Goal: Transaction & Acquisition: Book appointment/travel/reservation

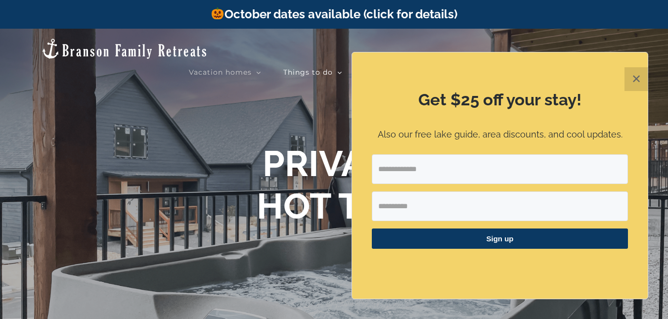
click at [636, 76] on button "✕" at bounding box center [637, 79] width 24 height 24
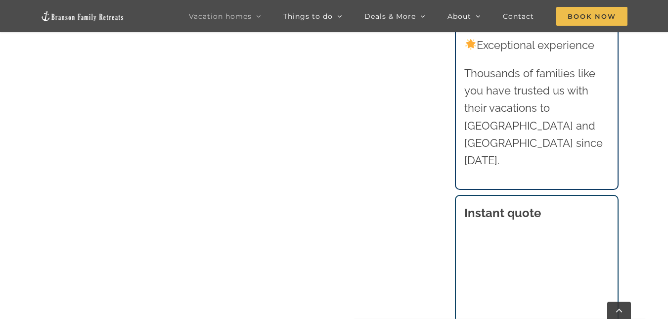
scroll to position [591, 0]
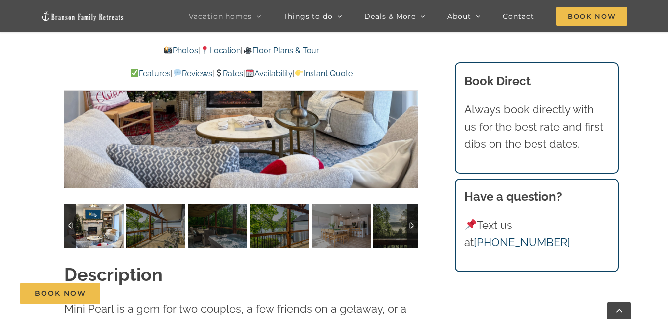
scroll to position [742, 0]
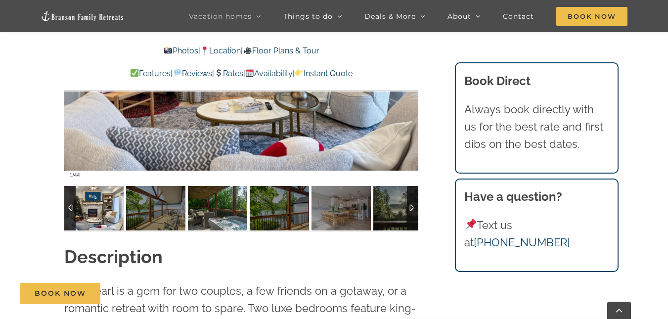
click at [211, 208] on img at bounding box center [217, 208] width 59 height 45
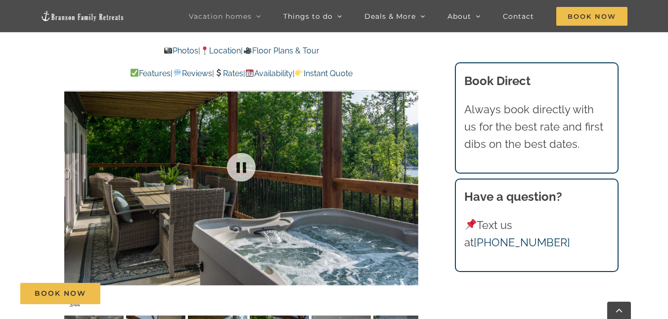
scroll to position [593, 0]
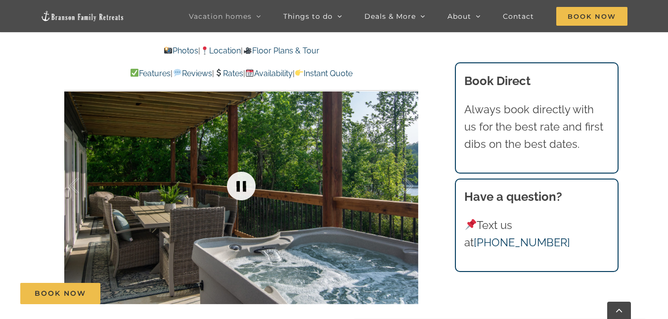
click at [240, 183] on link at bounding box center [242, 186] width 40 height 40
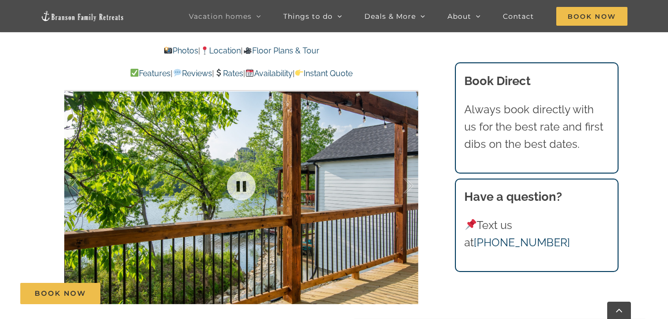
click at [381, 192] on div at bounding box center [241, 186] width 354 height 291
click at [240, 184] on link at bounding box center [242, 186] width 40 height 40
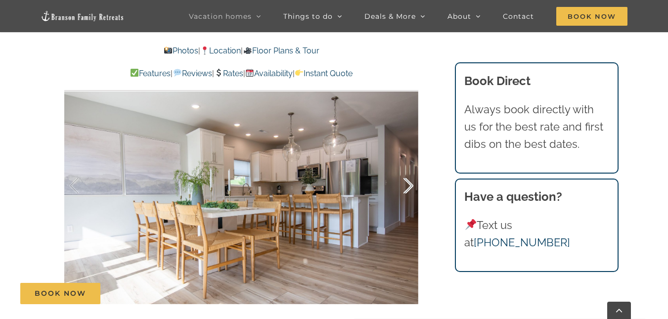
click at [407, 185] on div at bounding box center [398, 185] width 31 height 61
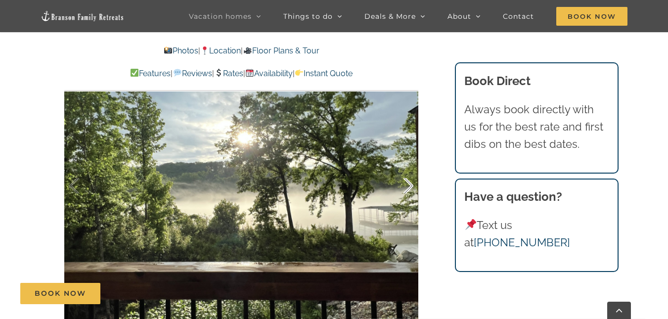
click at [407, 185] on div at bounding box center [398, 185] width 31 height 61
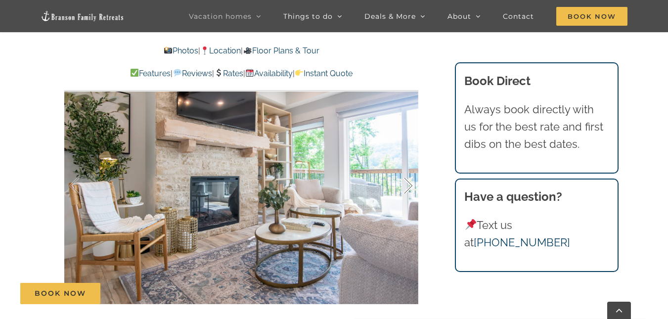
click at [407, 185] on div at bounding box center [398, 185] width 31 height 61
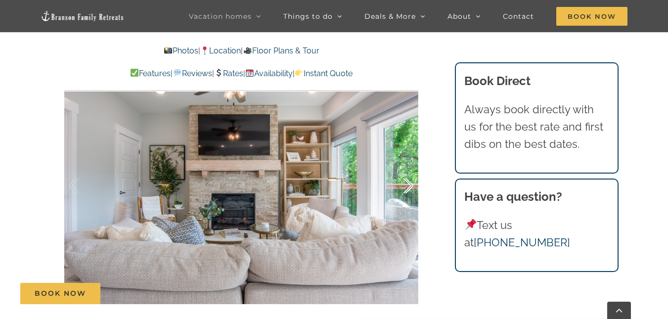
click at [407, 185] on div at bounding box center [398, 185] width 31 height 61
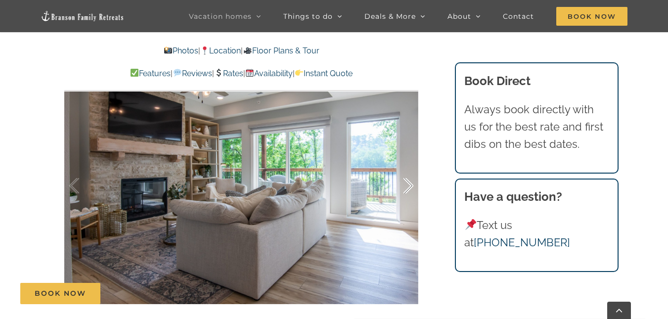
click at [407, 185] on div at bounding box center [398, 185] width 31 height 61
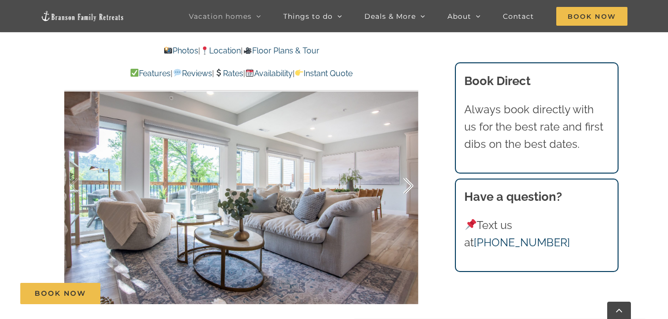
click at [407, 185] on div at bounding box center [398, 185] width 31 height 61
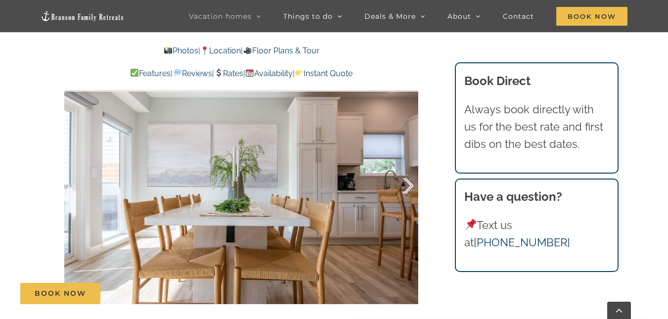
click at [407, 185] on div at bounding box center [398, 185] width 31 height 61
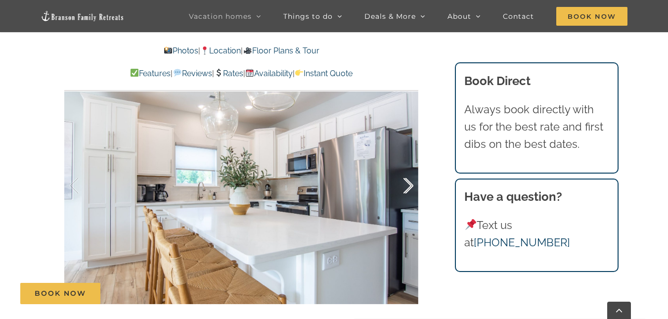
click at [407, 185] on div at bounding box center [398, 185] width 31 height 61
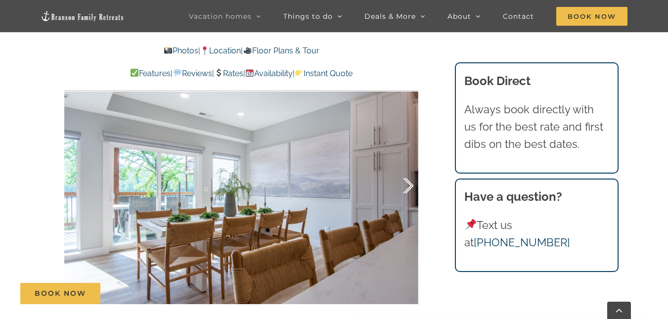
click at [407, 185] on div at bounding box center [398, 185] width 31 height 61
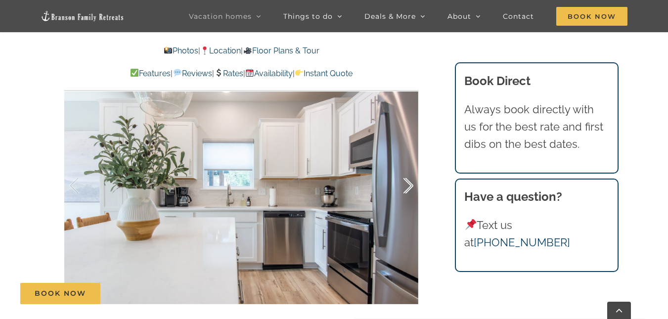
click at [407, 185] on div at bounding box center [398, 185] width 31 height 61
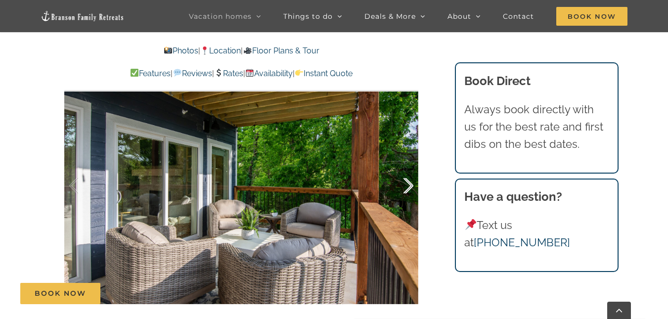
click at [406, 184] on div at bounding box center [398, 185] width 31 height 61
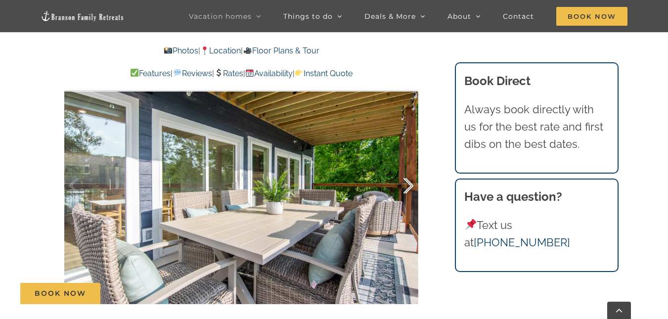
click at [406, 184] on div at bounding box center [398, 185] width 31 height 61
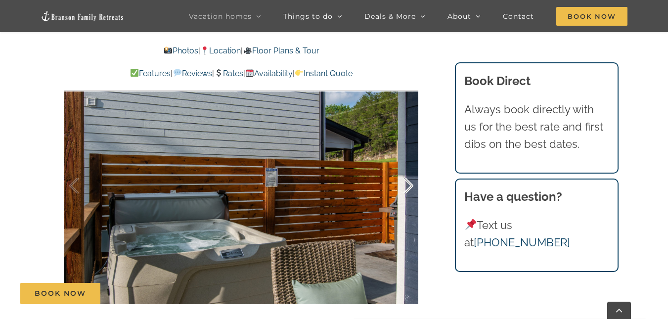
click at [408, 186] on div at bounding box center [398, 185] width 31 height 61
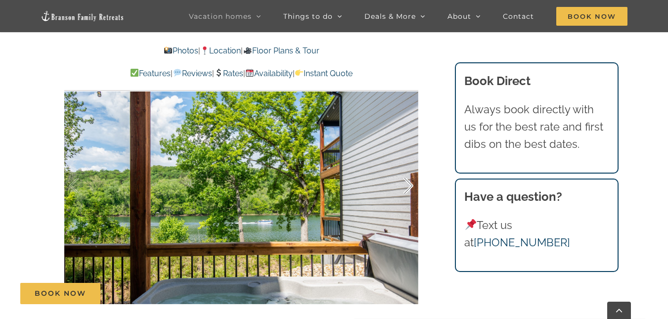
click at [408, 186] on div at bounding box center [398, 185] width 31 height 61
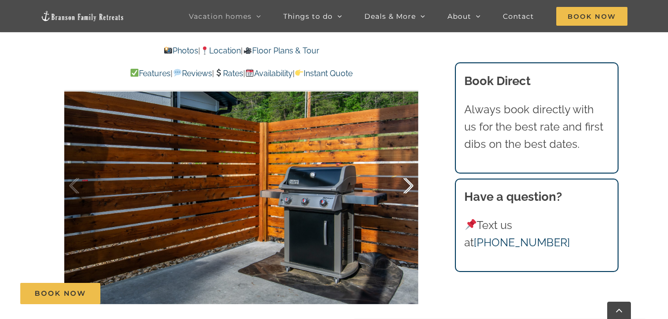
click at [408, 185] on div at bounding box center [398, 185] width 31 height 61
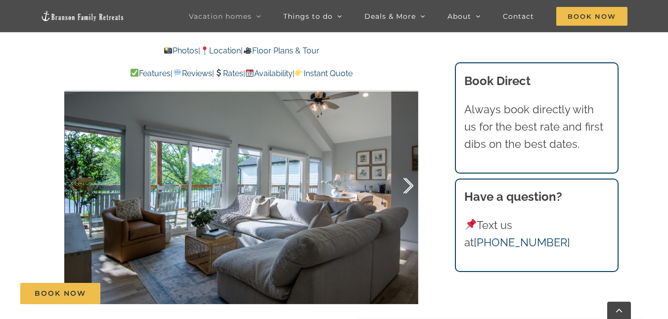
click at [408, 185] on div at bounding box center [398, 185] width 31 height 61
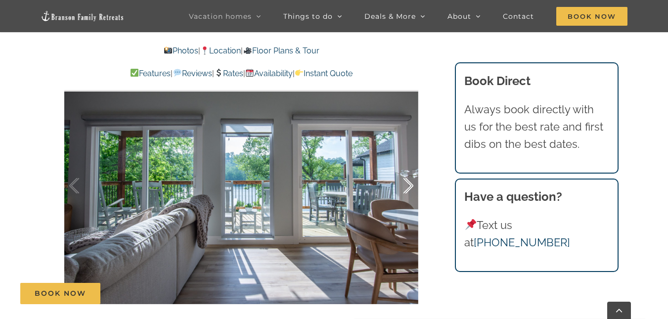
click at [408, 185] on div at bounding box center [398, 185] width 31 height 61
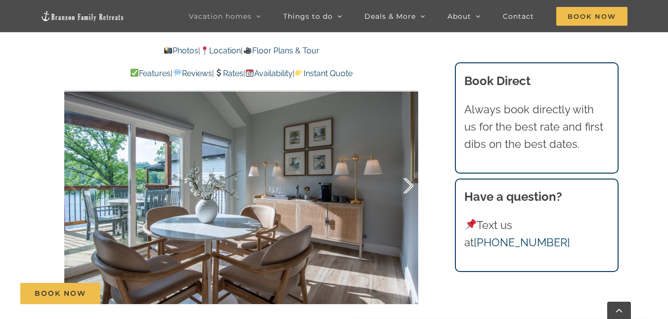
click at [407, 185] on div at bounding box center [398, 185] width 31 height 61
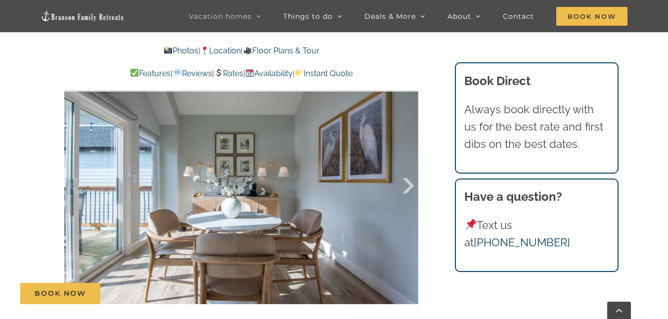
click at [407, 185] on div at bounding box center [398, 185] width 31 height 61
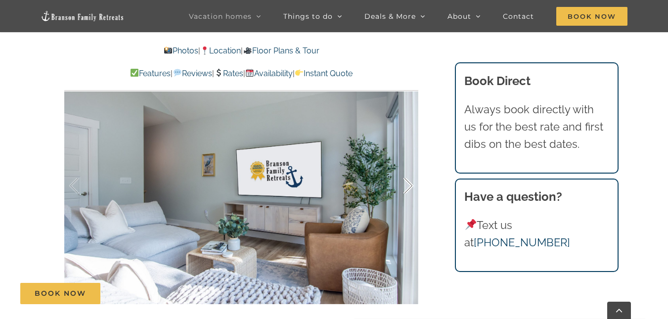
click at [407, 185] on div at bounding box center [398, 185] width 31 height 61
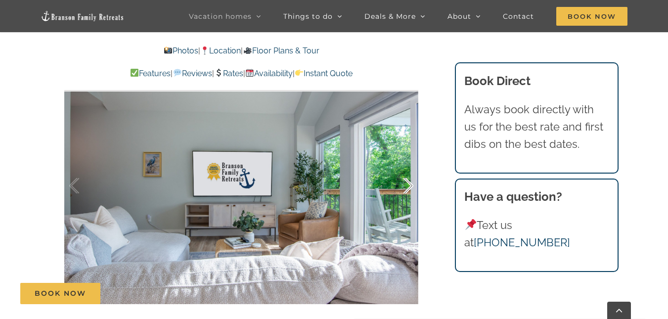
click at [407, 185] on div at bounding box center [398, 185] width 31 height 61
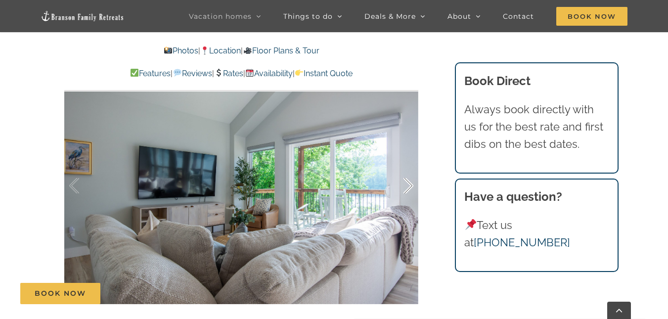
click at [407, 185] on div at bounding box center [398, 185] width 31 height 61
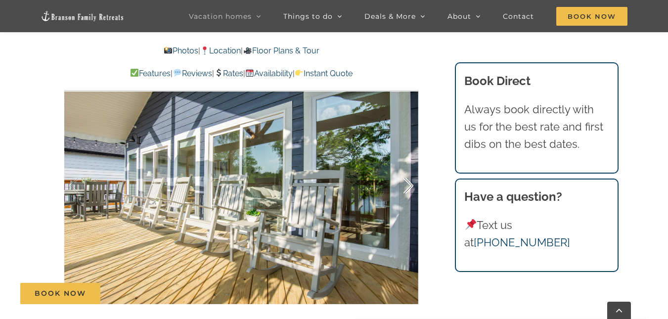
click at [407, 185] on div at bounding box center [398, 185] width 31 height 61
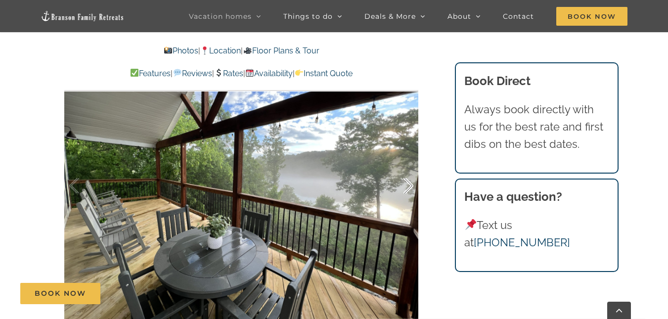
click at [407, 185] on div at bounding box center [398, 185] width 31 height 61
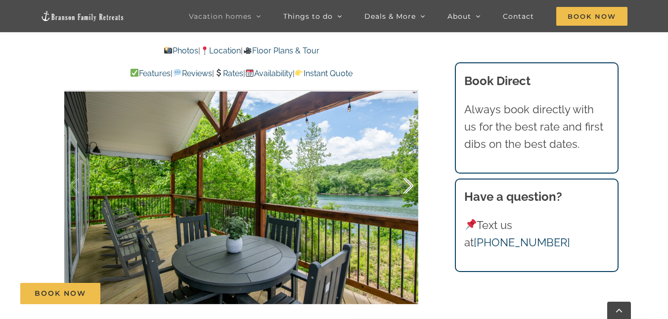
click at [407, 185] on div at bounding box center [398, 185] width 31 height 61
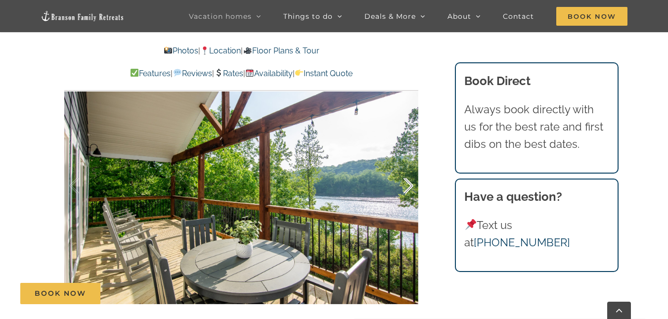
click at [407, 185] on div at bounding box center [398, 185] width 31 height 61
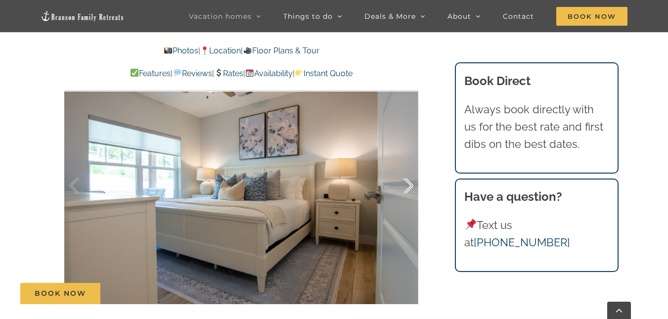
click at [407, 185] on div at bounding box center [398, 185] width 31 height 61
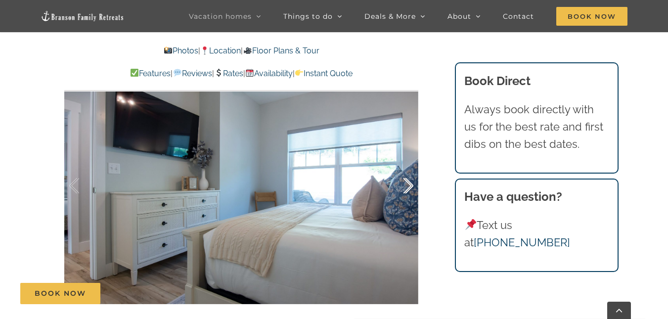
click at [408, 184] on div at bounding box center [398, 185] width 31 height 61
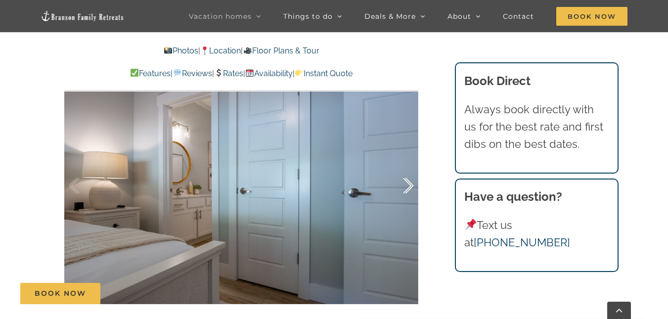
click at [408, 184] on div at bounding box center [398, 185] width 31 height 61
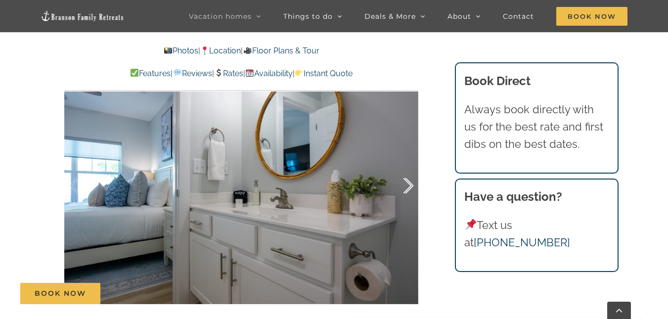
click at [408, 184] on div at bounding box center [398, 185] width 31 height 61
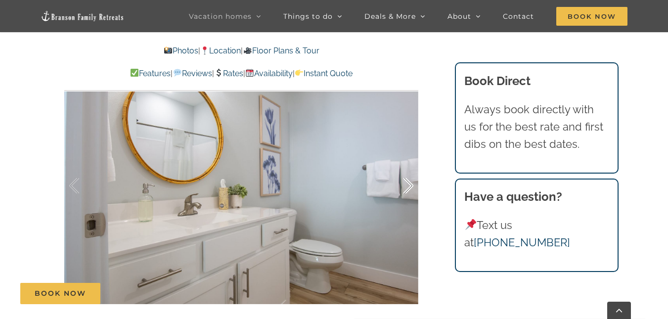
click at [408, 184] on div at bounding box center [398, 185] width 31 height 61
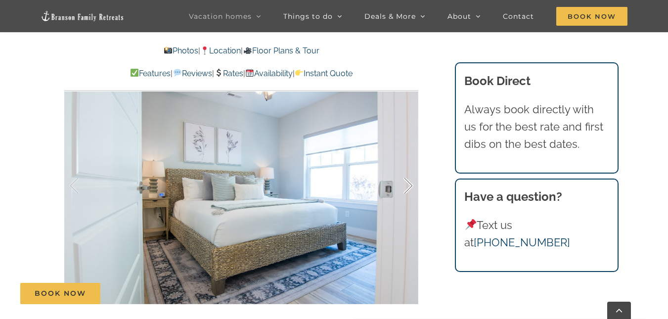
click at [408, 184] on div at bounding box center [398, 185] width 31 height 61
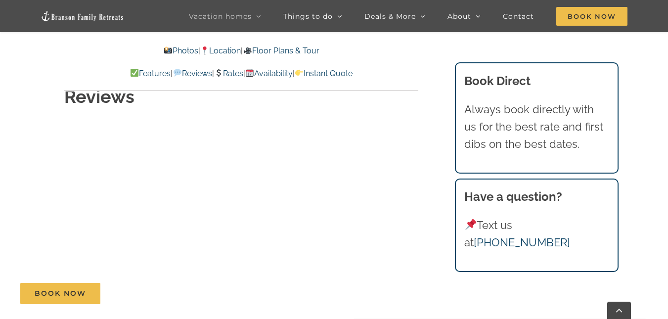
scroll to position [4550, 0]
click at [64, 295] on span "Book Now" at bounding box center [60, 293] width 51 height 8
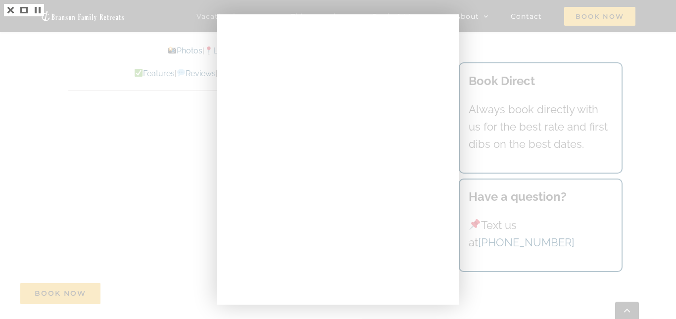
click at [39, 101] on div at bounding box center [338, 159] width 676 height 319
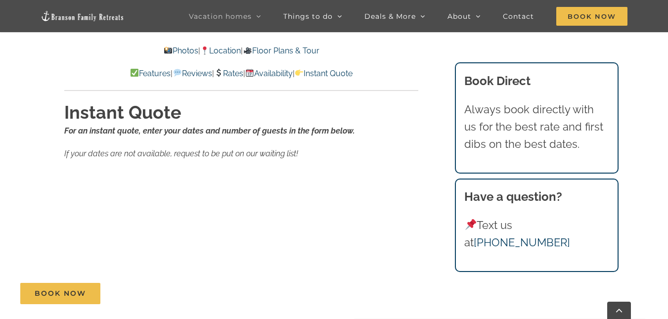
scroll to position [6083, 0]
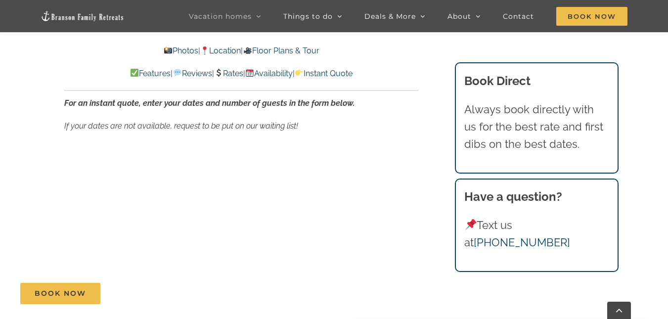
scroll to position [6132, 0]
